Goal: Answer question/provide support

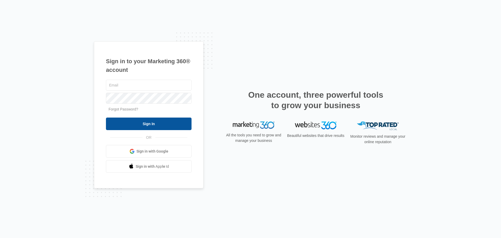
type input "[EMAIL_ADDRESS][DOMAIN_NAME]"
click at [140, 119] on input "Sign In" at bounding box center [149, 123] width 86 height 13
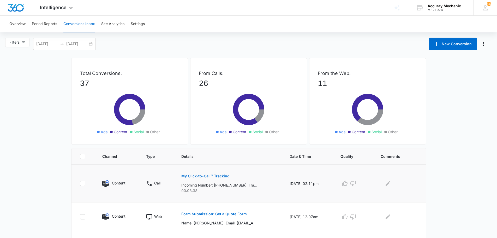
click at [106, 182] on img at bounding box center [105, 183] width 7 height 7
click at [119, 184] on p "Content" at bounding box center [119, 182] width 14 height 5
click at [389, 181] on icon "Edit Comments" at bounding box center [388, 183] width 6 height 6
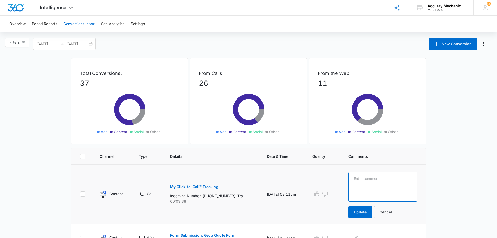
click at [389, 182] on textarea at bounding box center [383, 187] width 69 height 30
type textarea "customer inquired about estimate for AC insta"
click at [392, 214] on button "Cancel" at bounding box center [385, 212] width 23 height 13
